Goal: Book appointment/travel/reservation

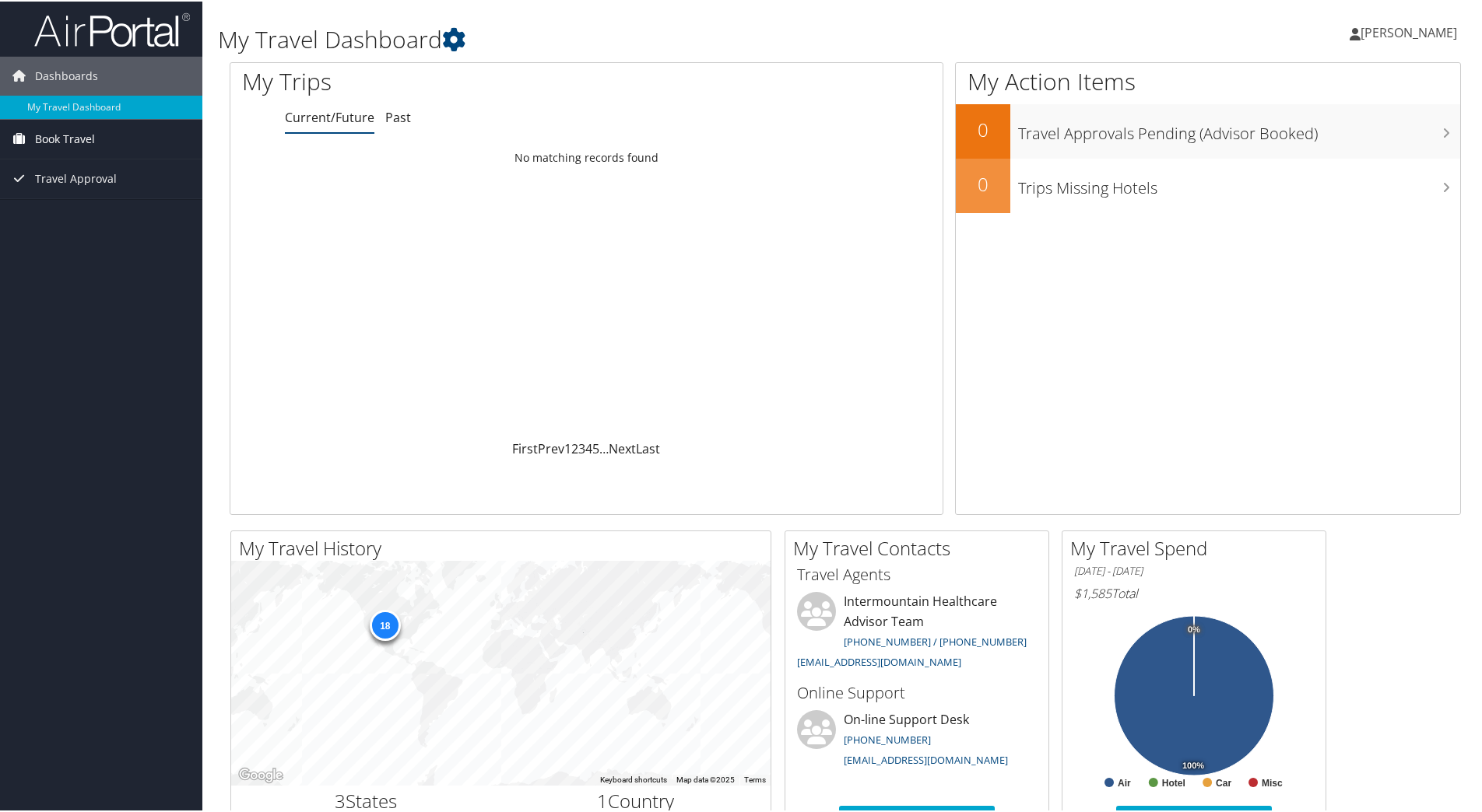
click at [39, 137] on span "Book Travel" at bounding box center [64, 137] width 60 height 39
click at [64, 190] on link "Book/Manage Online Trips" at bounding box center [101, 191] width 203 height 23
